Goal: Navigation & Orientation: Understand site structure

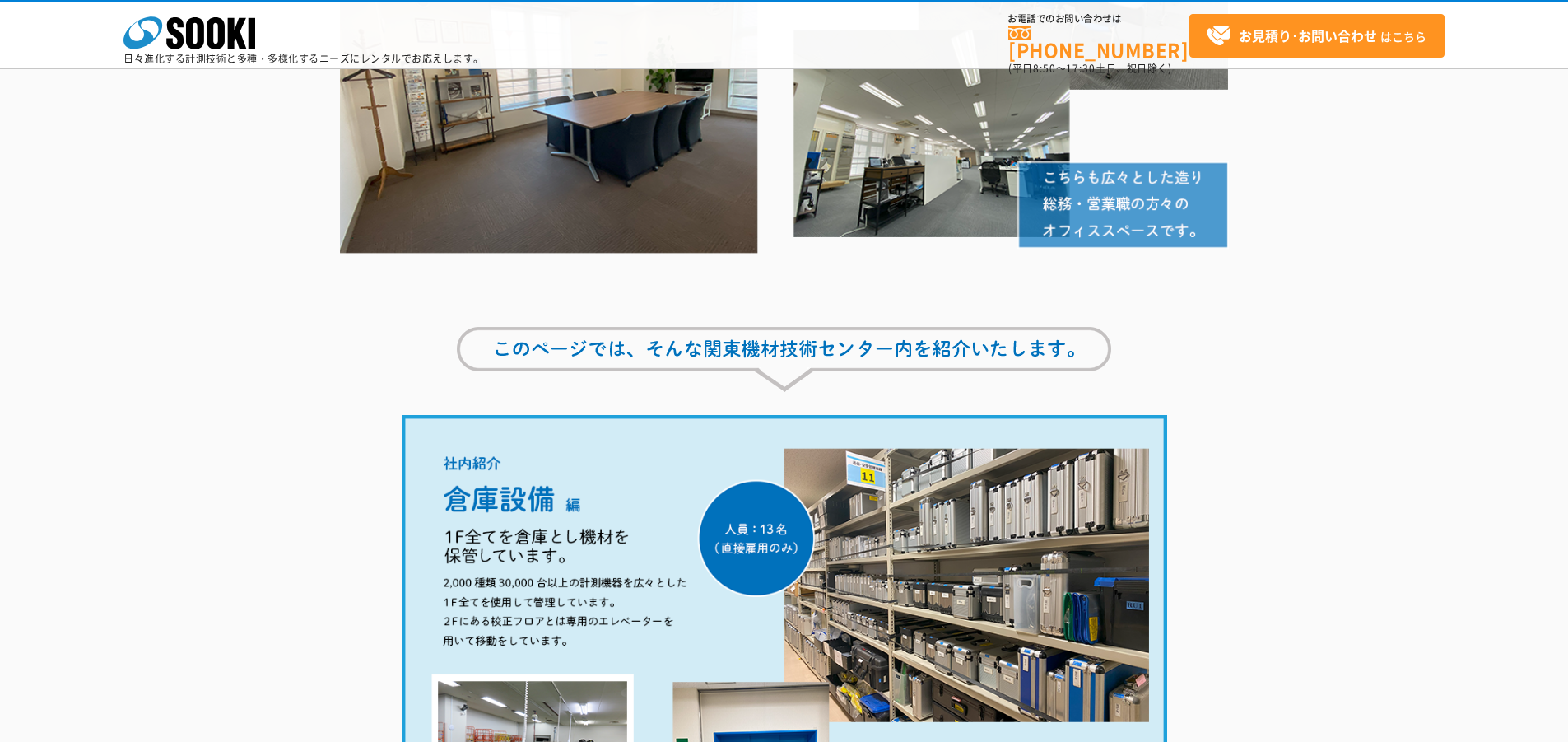
scroll to position [824, 0]
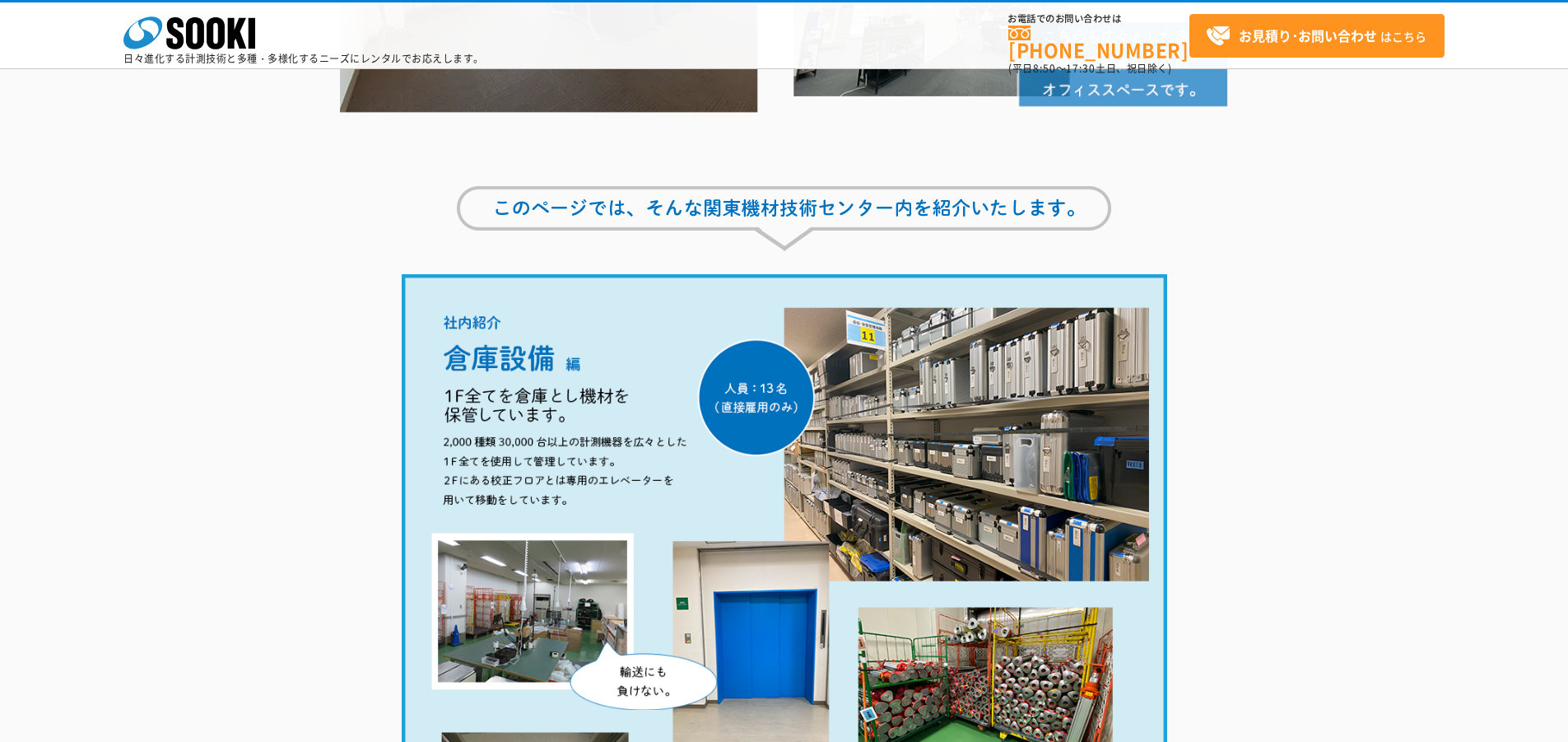
click at [258, 345] on div at bounding box center [784, 707] width 1568 height 913
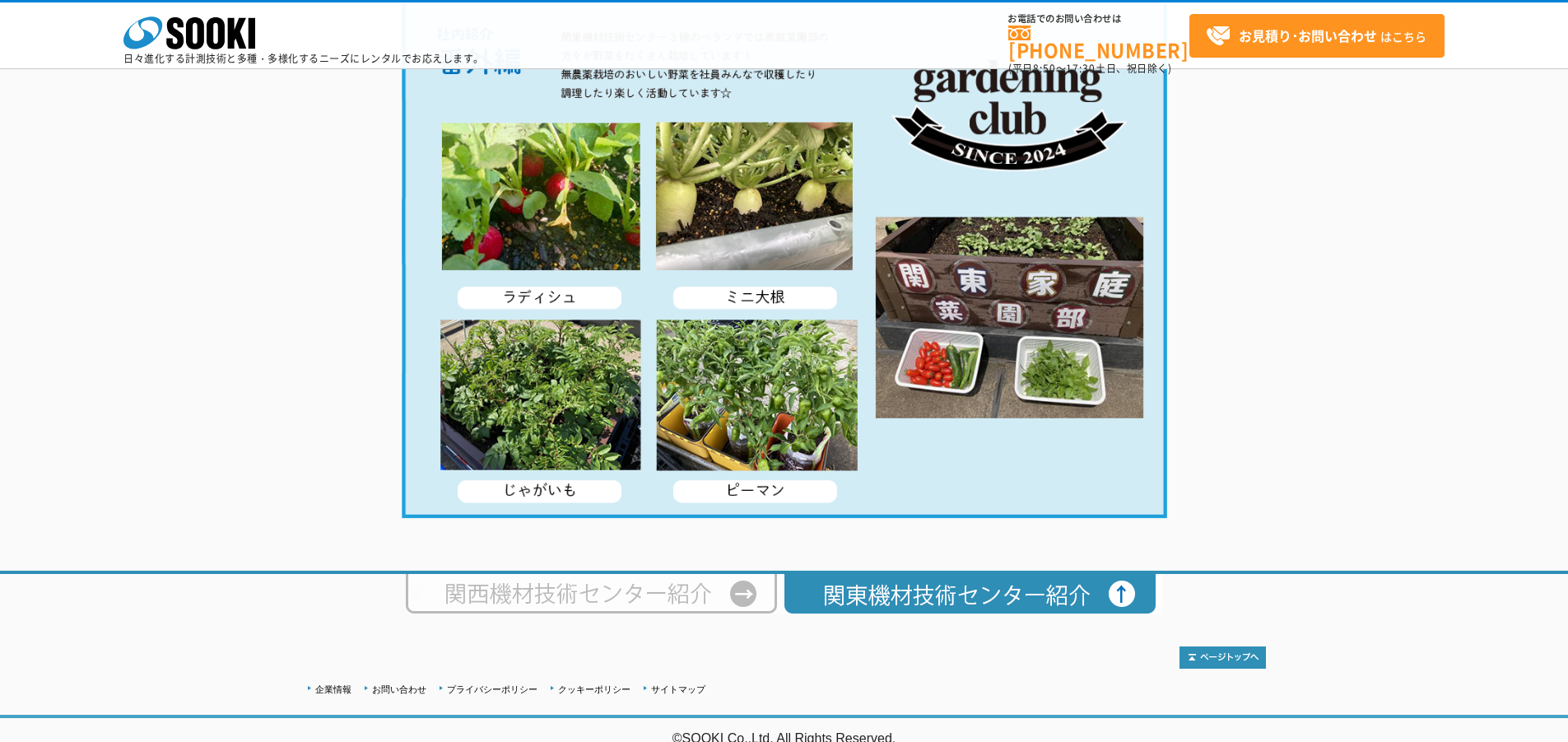
scroll to position [3157, 0]
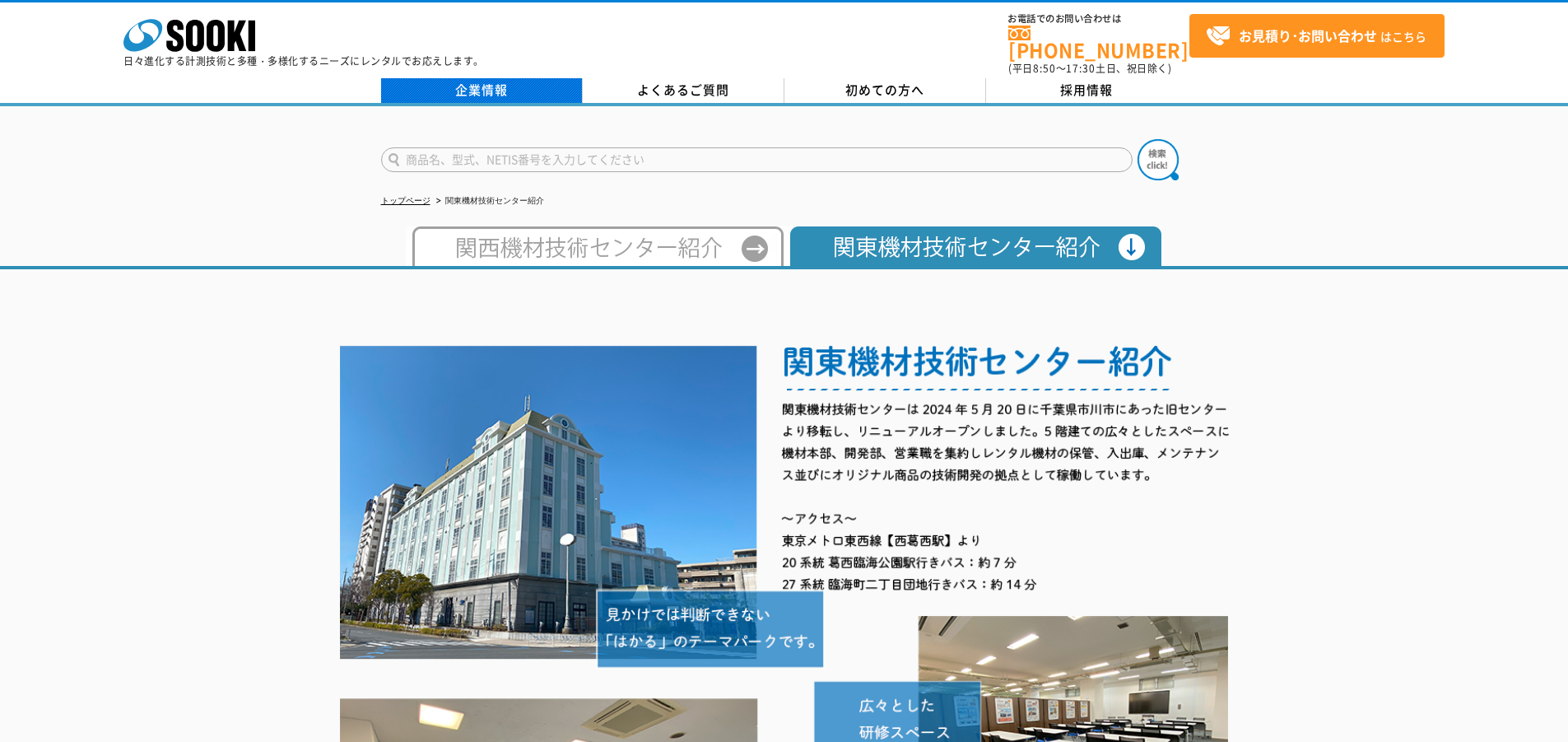
click at [495, 79] on link "企業情報" at bounding box center [482, 91] width 202 height 25
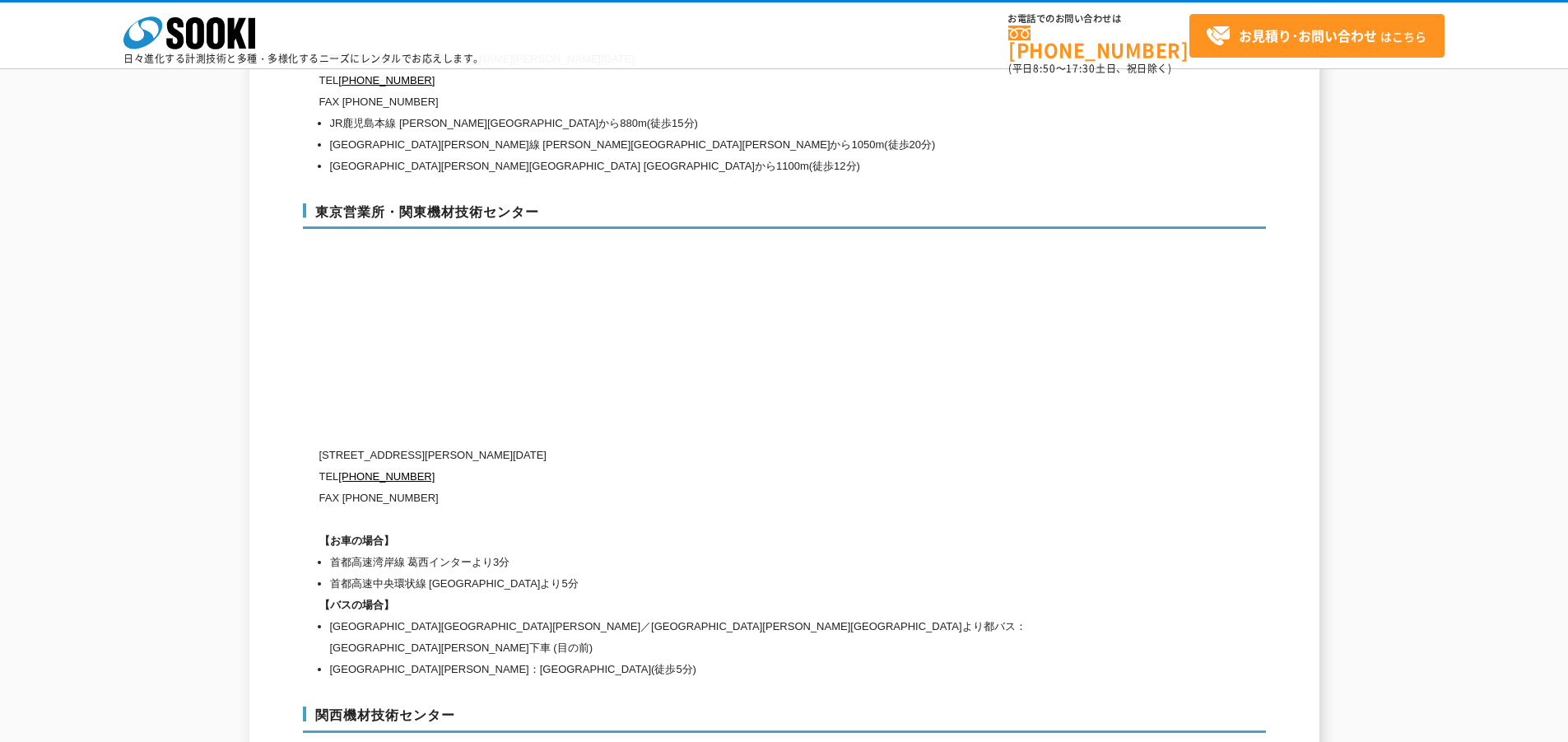
scroll to position [6835, 0]
